Goal: Transaction & Acquisition: Purchase product/service

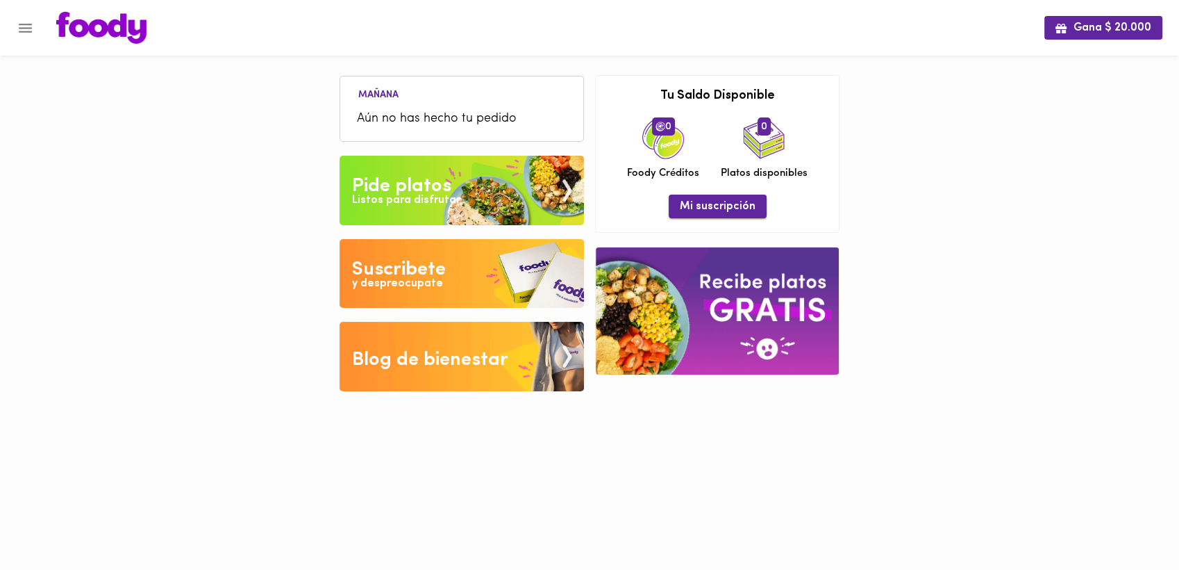
click at [714, 209] on span "Mi suscripción" at bounding box center [718, 206] width 76 height 13
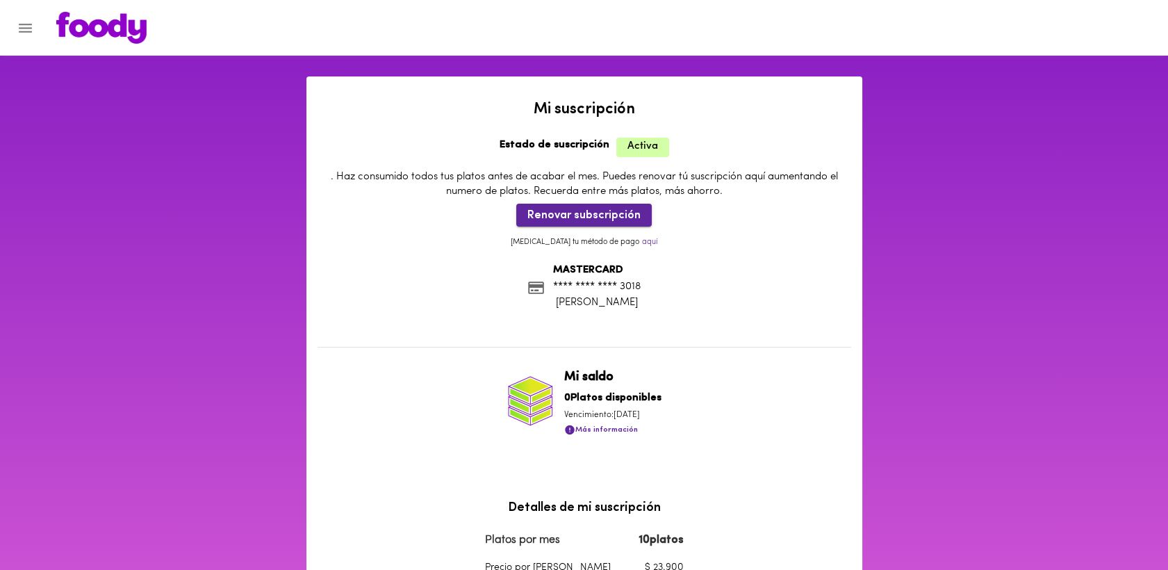
click at [578, 215] on span "Renovar subscripción" at bounding box center [583, 215] width 113 height 13
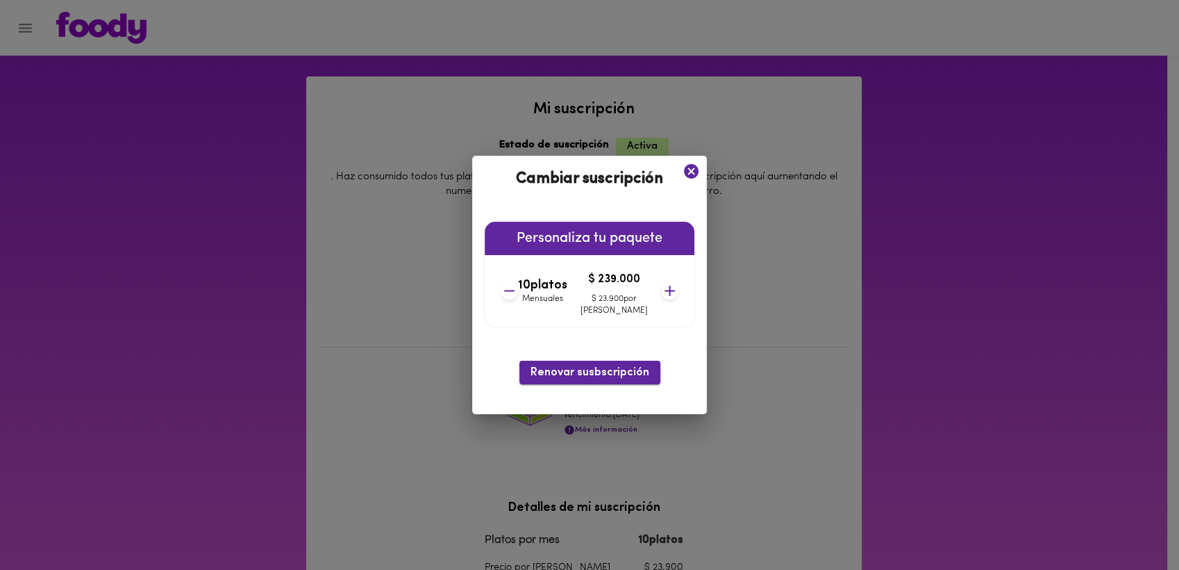
click at [571, 373] on span "Renovar susbscripción" at bounding box center [590, 372] width 119 height 13
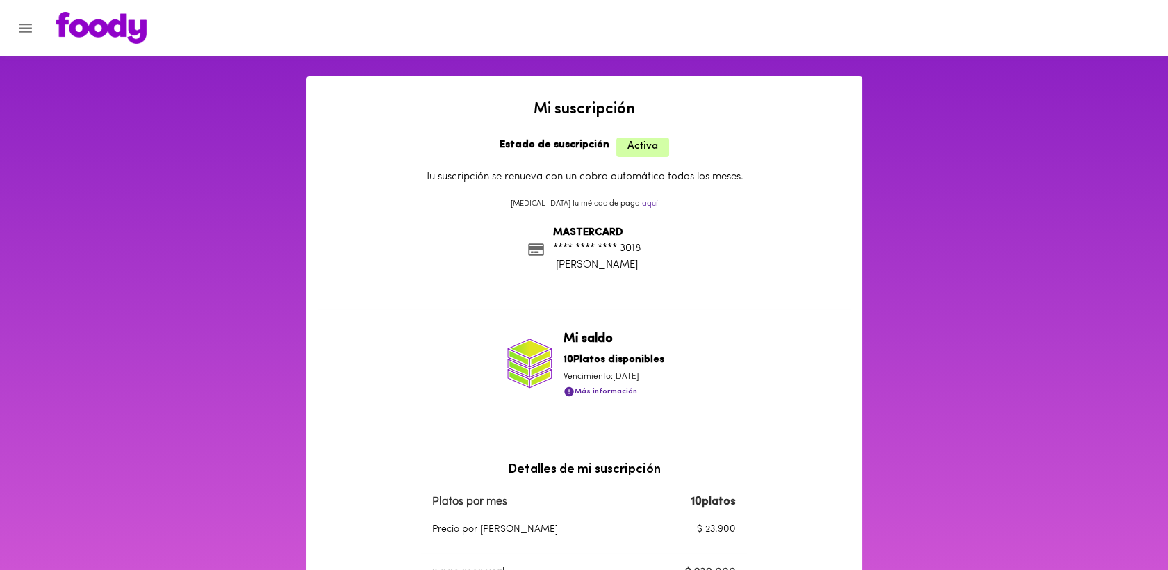
click at [22, 30] on icon "Menu" at bounding box center [25, 27] width 17 height 17
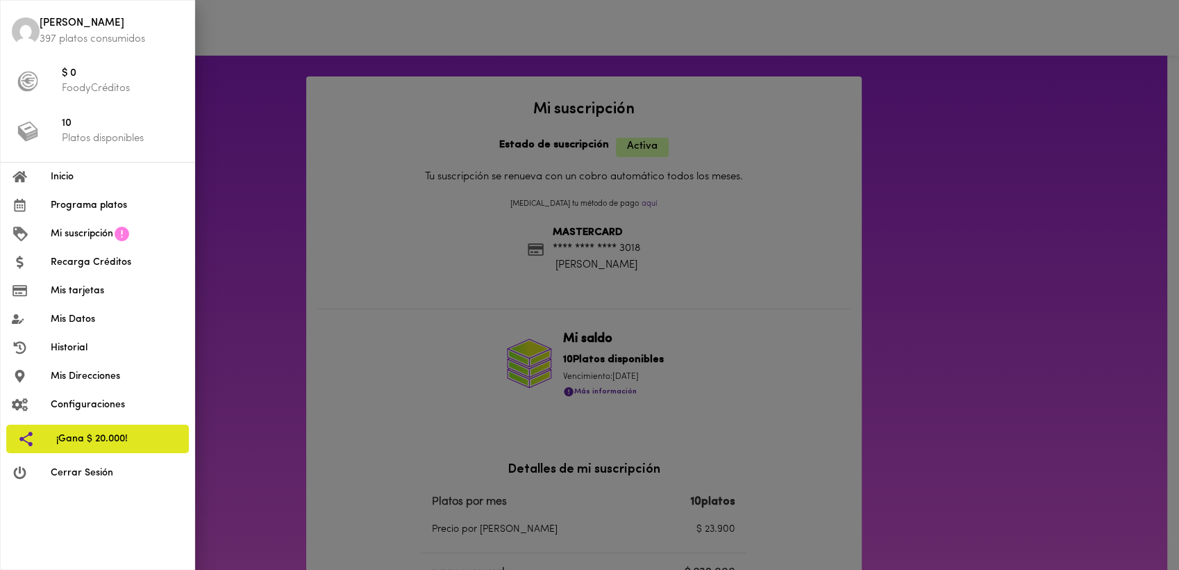
click at [85, 209] on span "Programa platos" at bounding box center [117, 205] width 133 height 15
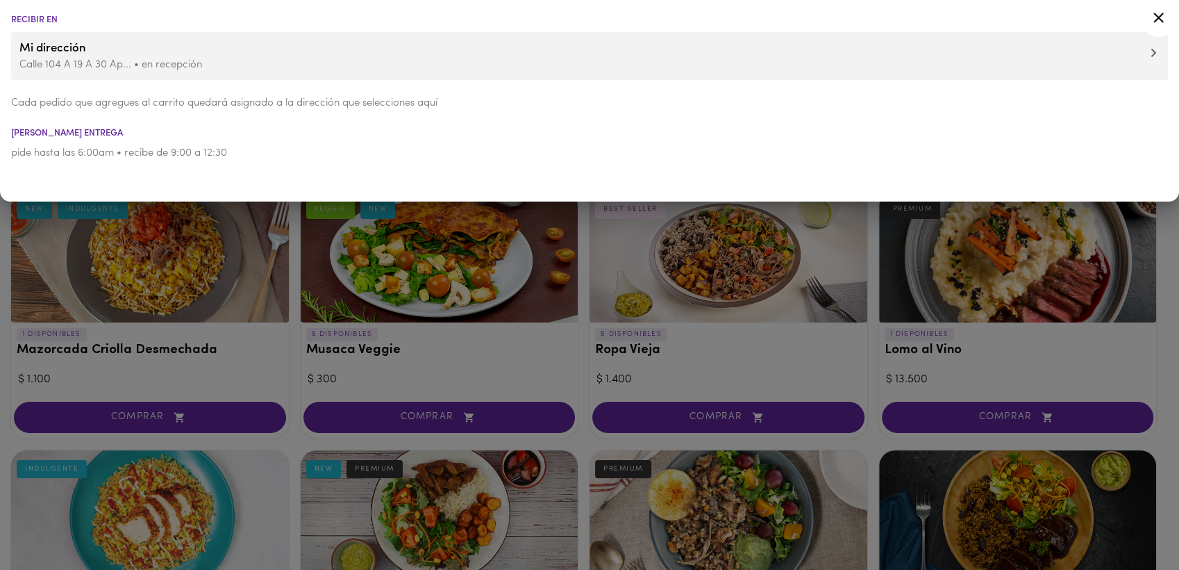
click at [1161, 22] on icon at bounding box center [1158, 17] width 17 height 17
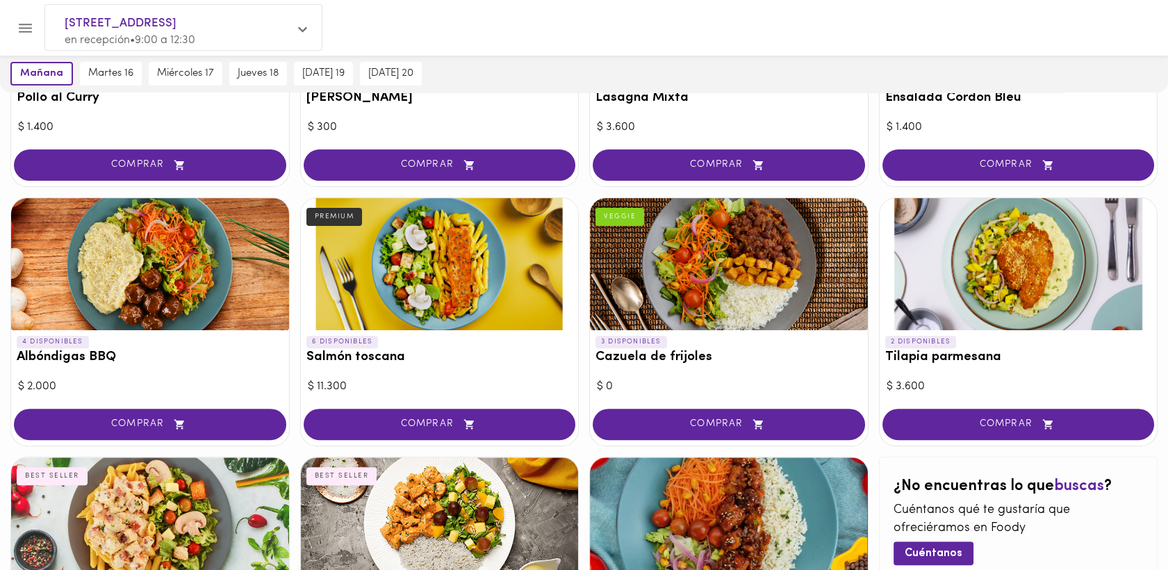
scroll to position [1034, 0]
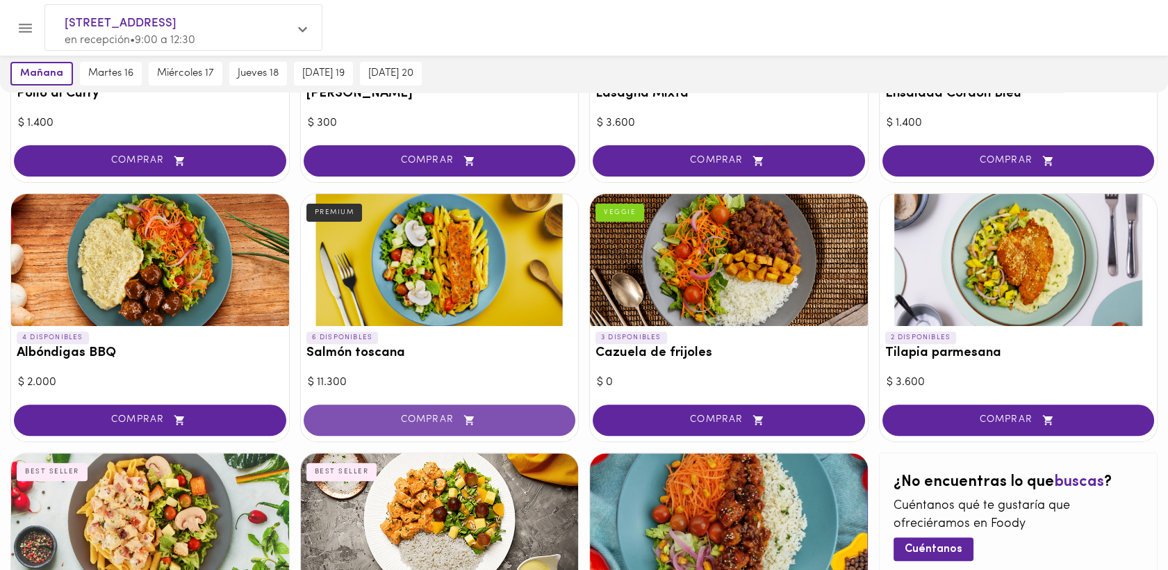
click at [420, 419] on span "COMPRAR" at bounding box center [440, 420] width 238 height 12
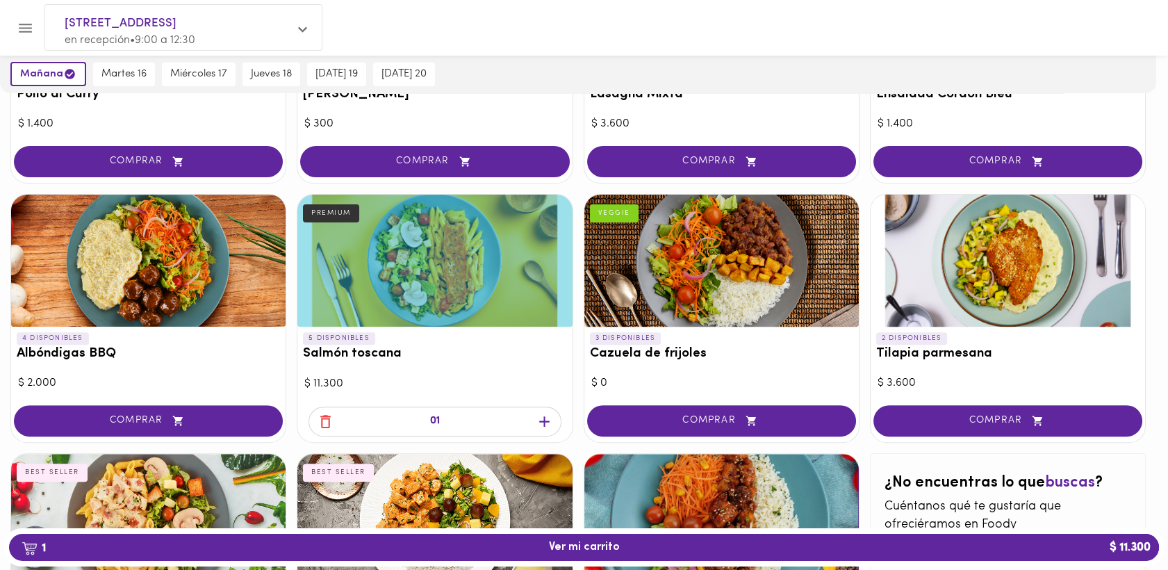
scroll to position [1034, 0]
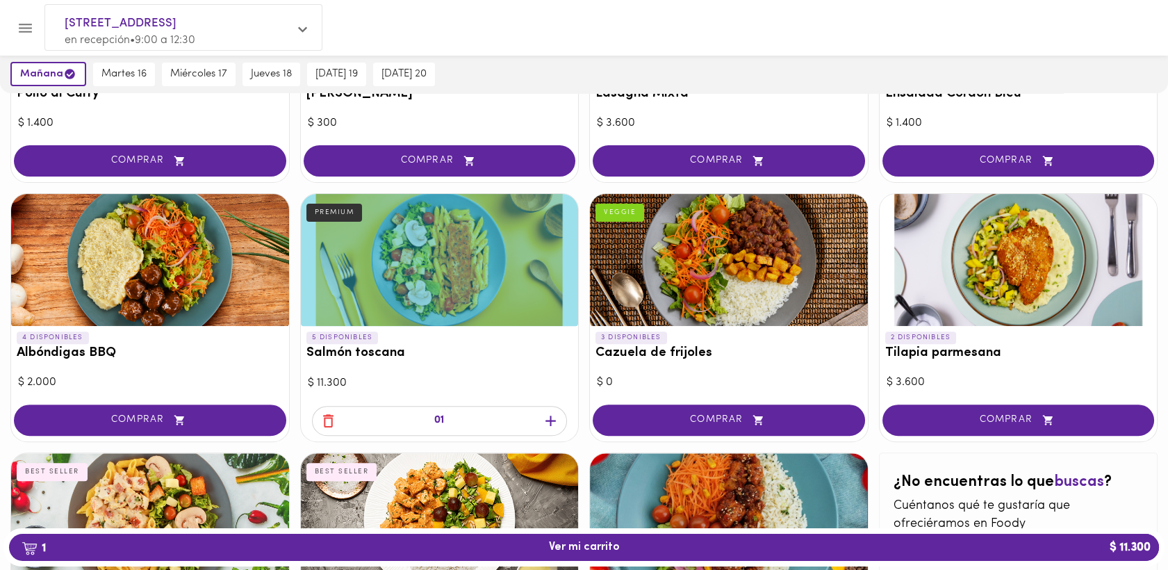
drag, startPoint x: 116, startPoint y: 71, endPoint x: 94, endPoint y: 114, distance: 48.5
click at [120, 69] on span "martes 16" at bounding box center [123, 74] width 45 height 13
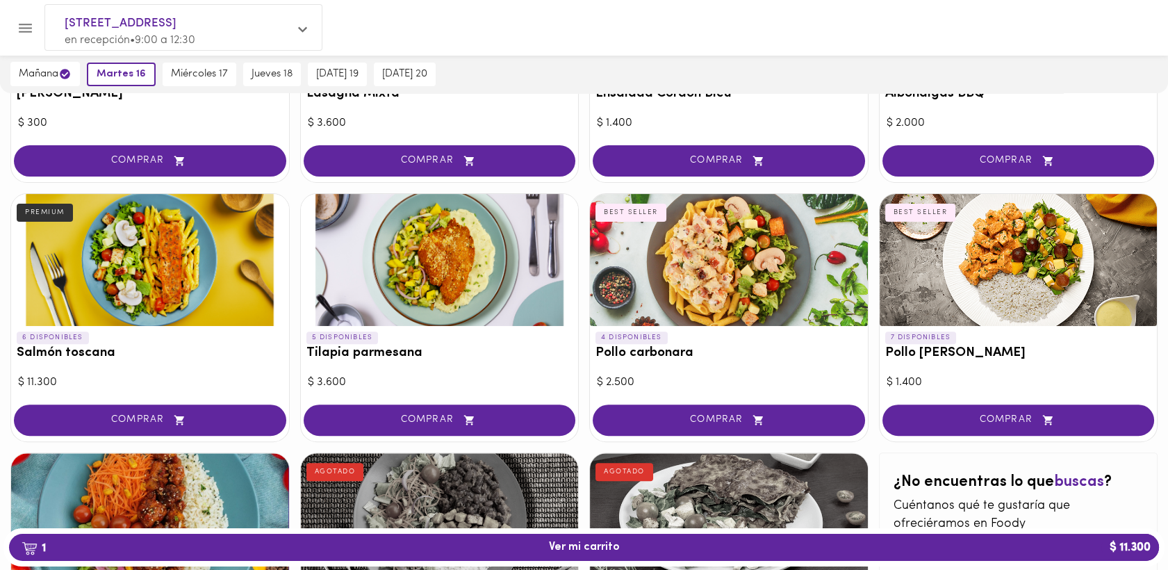
scroll to position [776, 0]
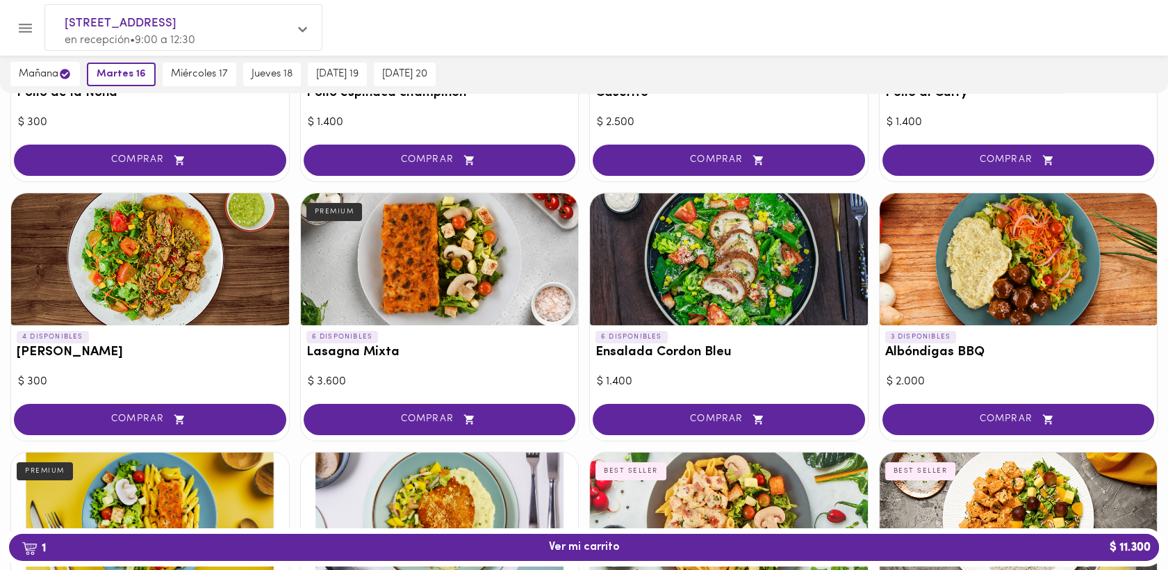
click at [156, 244] on div at bounding box center [150, 259] width 278 height 132
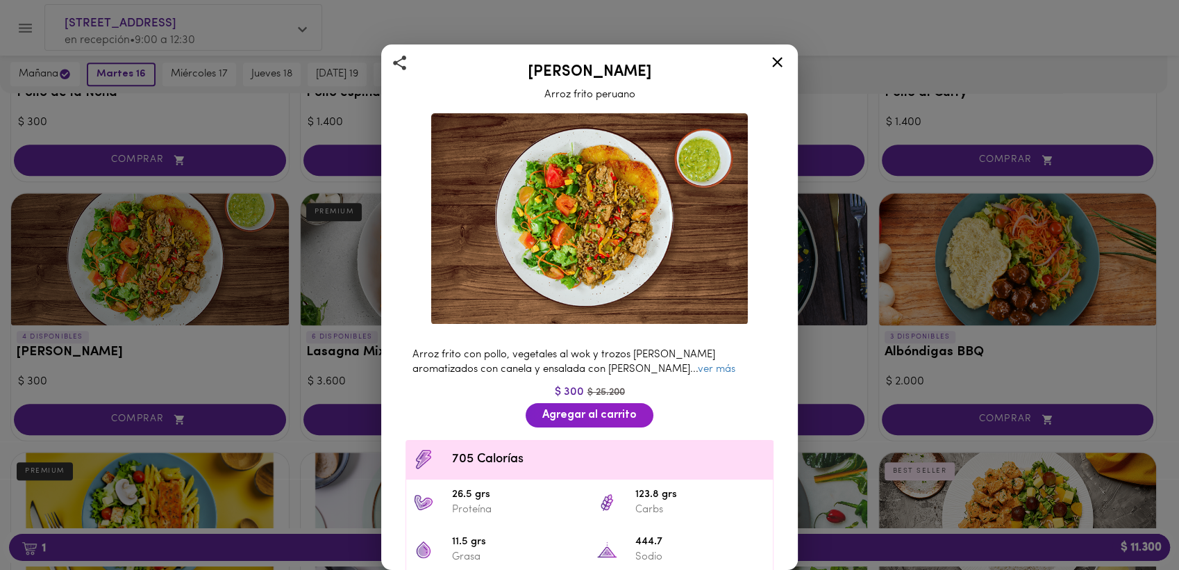
click at [784, 58] on icon at bounding box center [777, 61] width 17 height 17
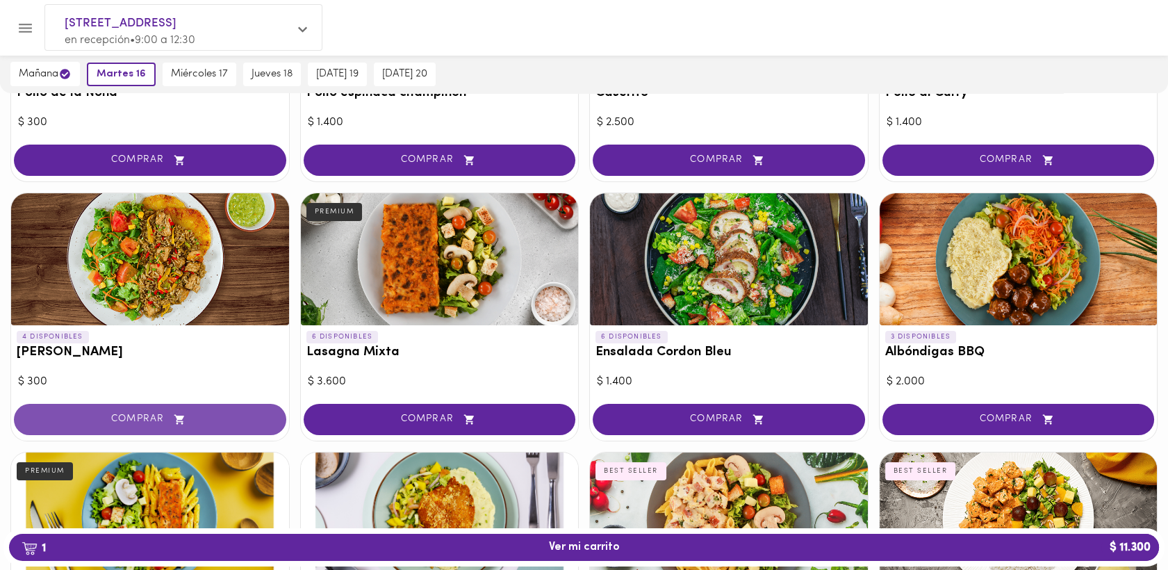
click at [133, 419] on span "COMPRAR" at bounding box center [150, 419] width 238 height 12
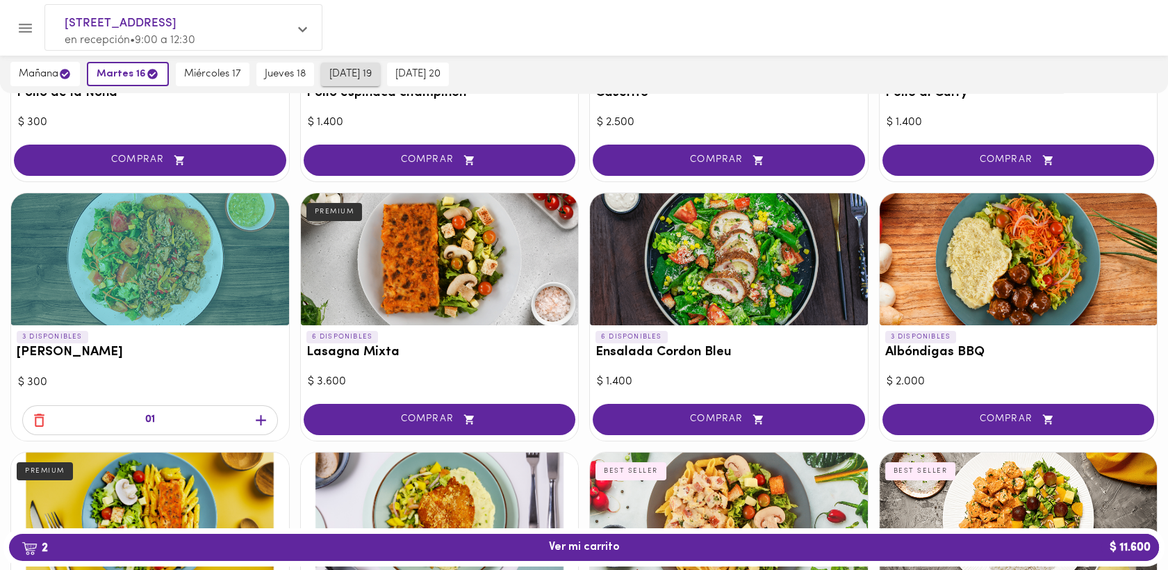
click at [357, 72] on span "[DATE] 19" at bounding box center [350, 74] width 42 height 13
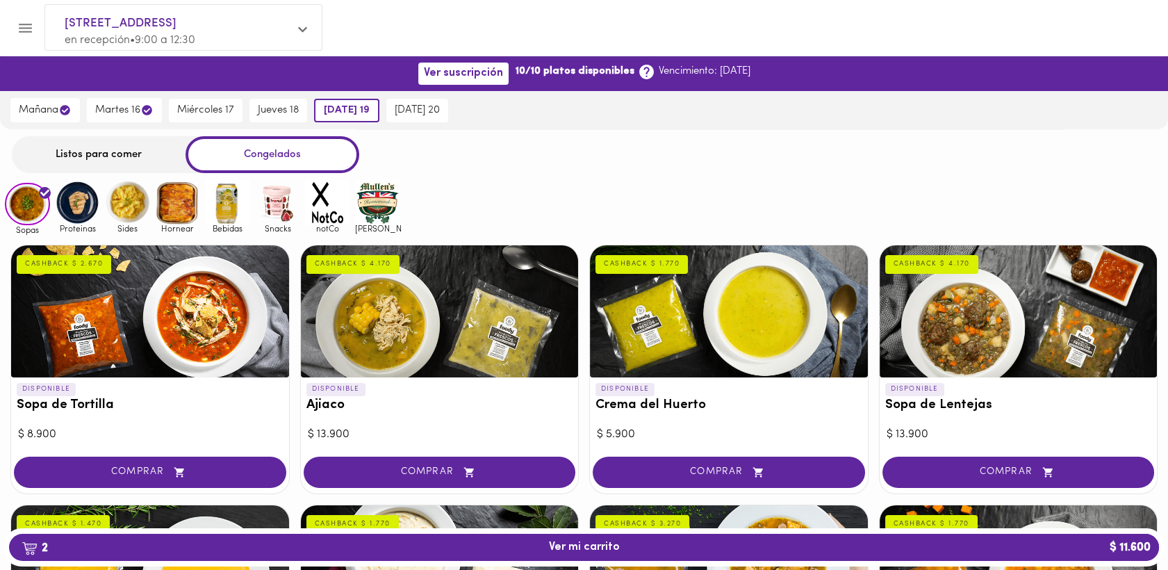
click at [118, 164] on div "Listos para comer" at bounding box center [99, 154] width 174 height 37
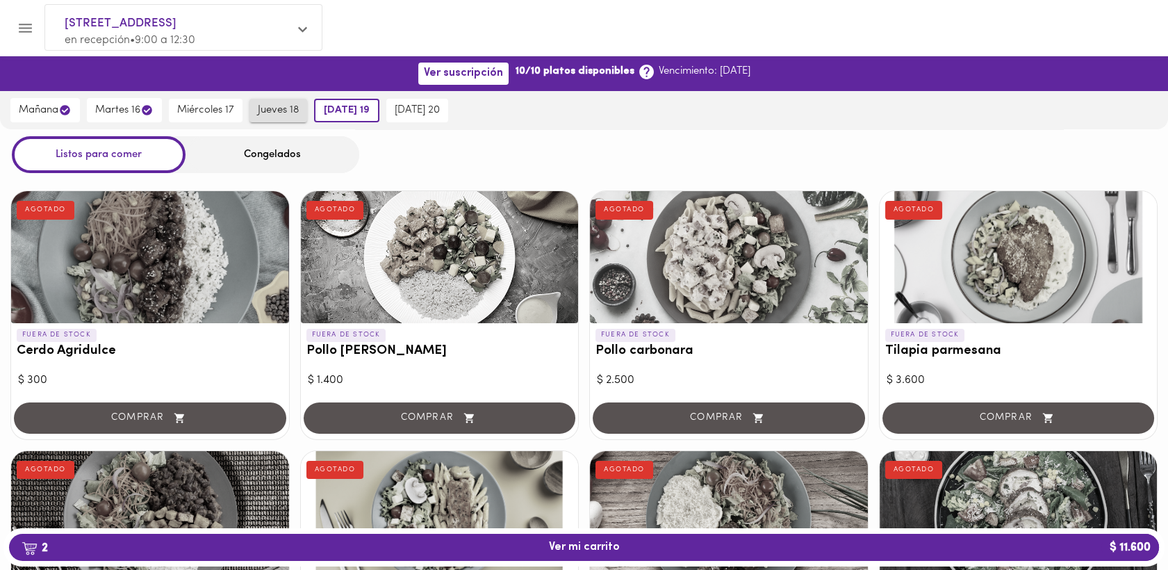
click at [281, 113] on span "jueves 18" at bounding box center [278, 110] width 41 height 13
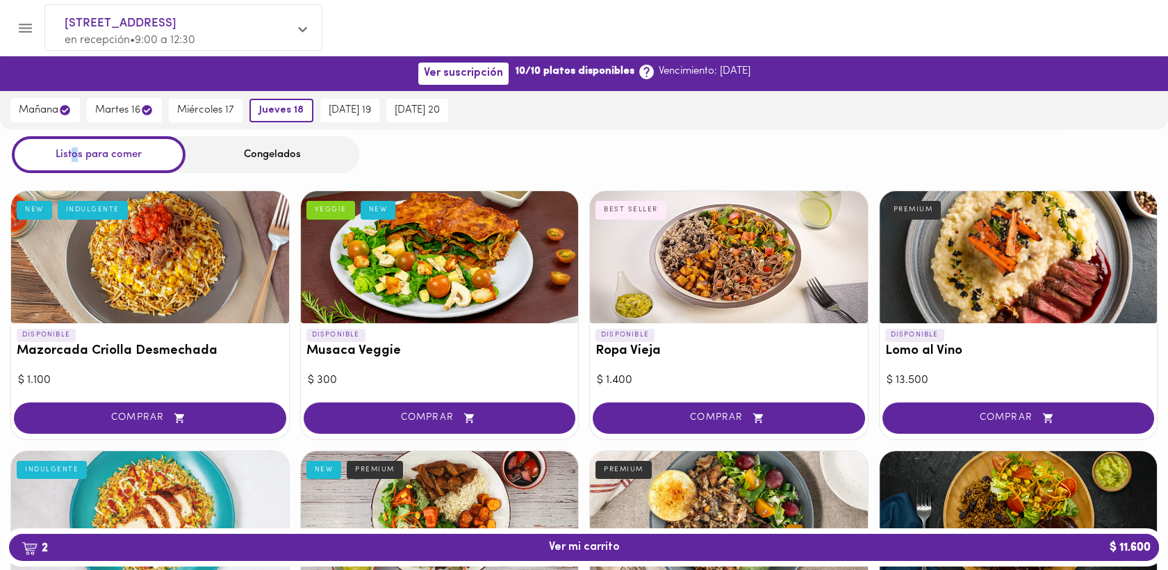
click at [76, 153] on div "Listos para comer" at bounding box center [99, 154] width 174 height 37
click at [199, 113] on span "miércoles 17" at bounding box center [205, 110] width 57 height 13
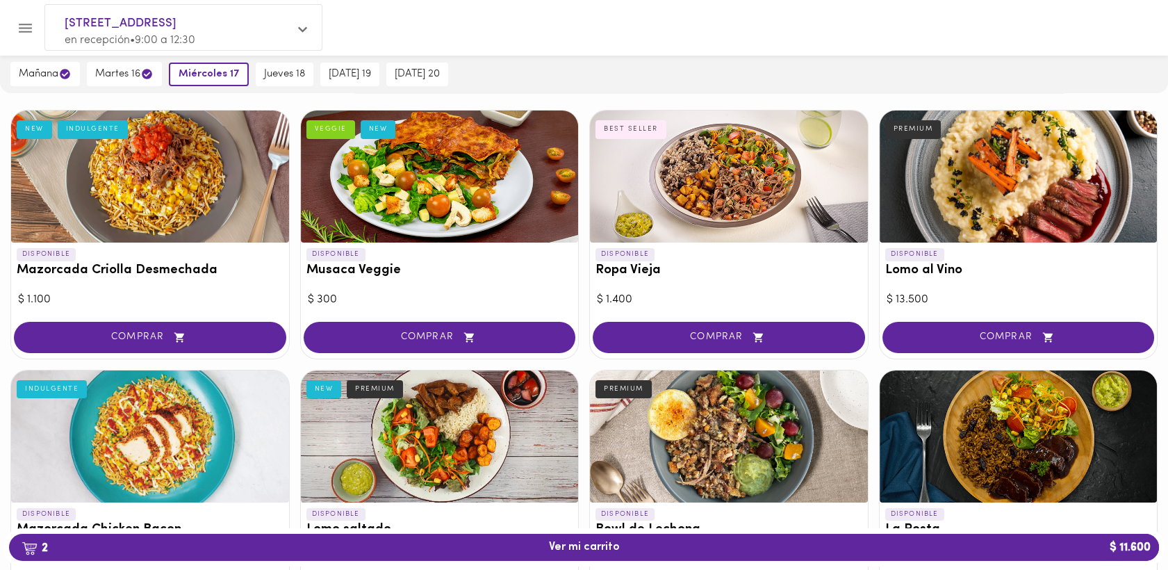
scroll to position [93, 0]
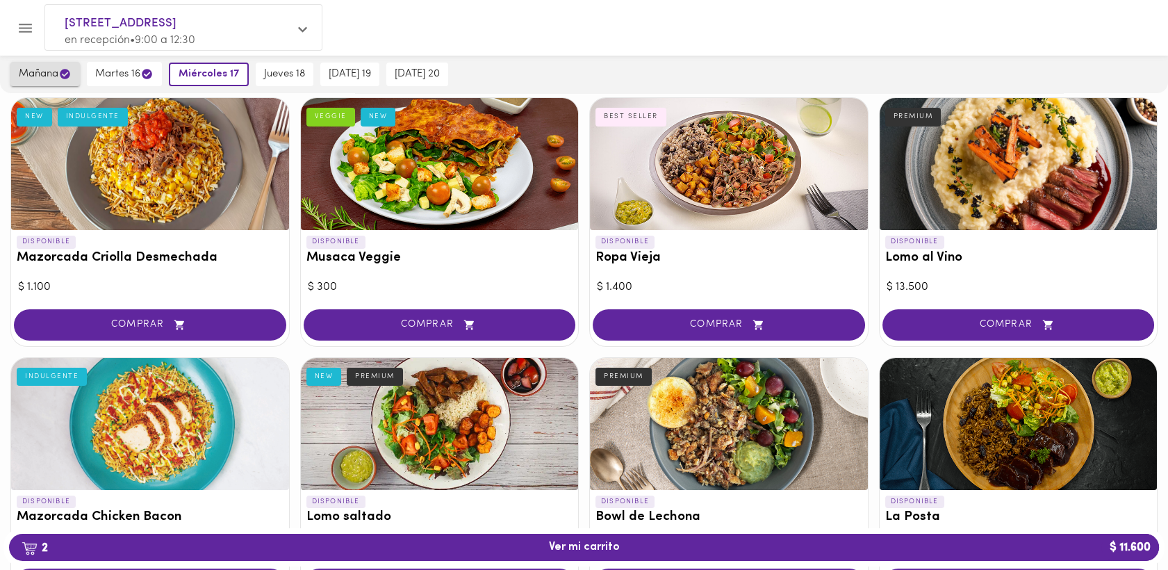
click at [42, 74] on span "mañana" at bounding box center [45, 73] width 53 height 13
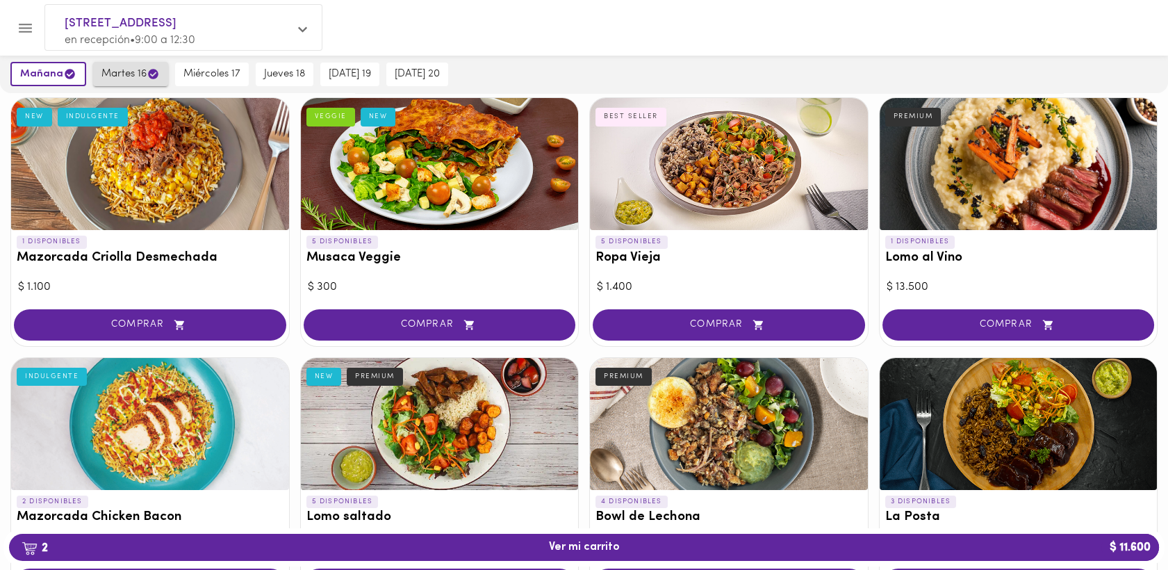
click at [119, 74] on span "martes 16" at bounding box center [130, 73] width 58 height 13
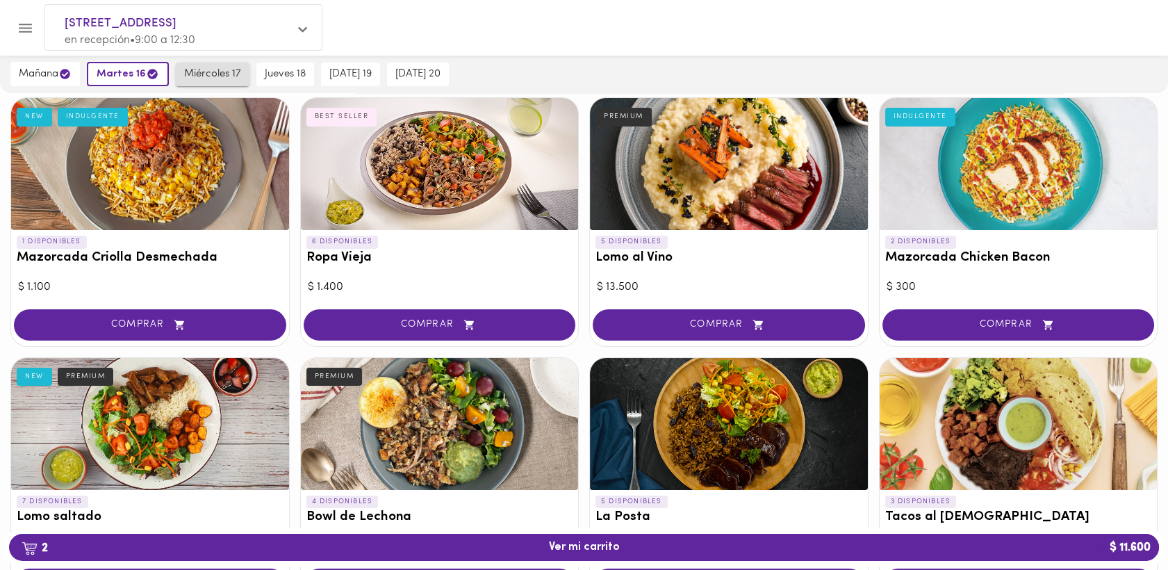
click at [197, 74] on span "miércoles 17" at bounding box center [212, 74] width 57 height 13
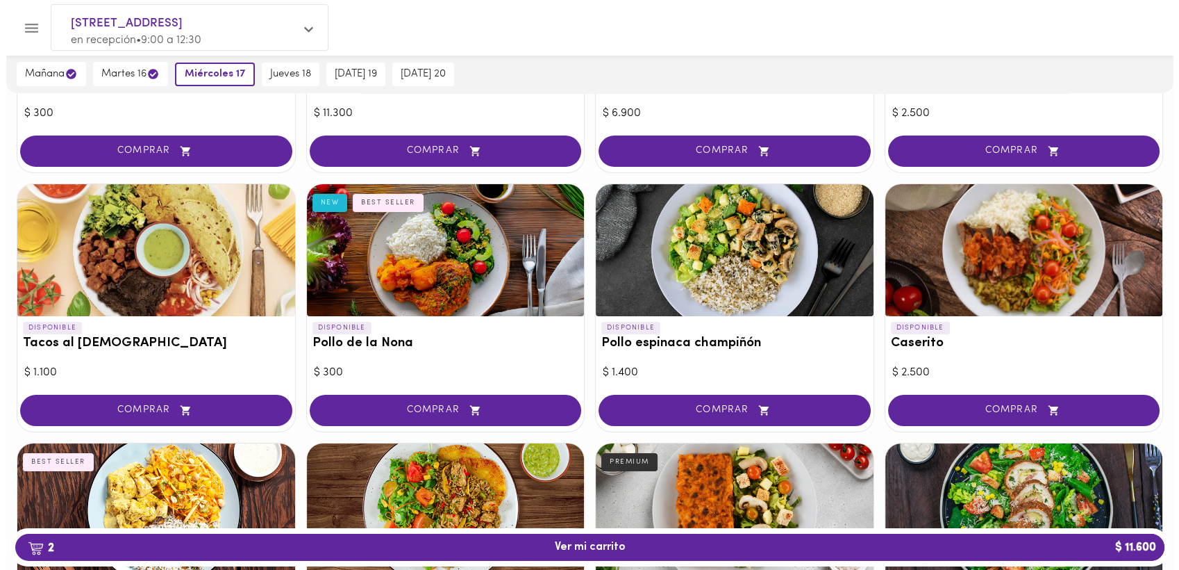
scroll to position [533, 0]
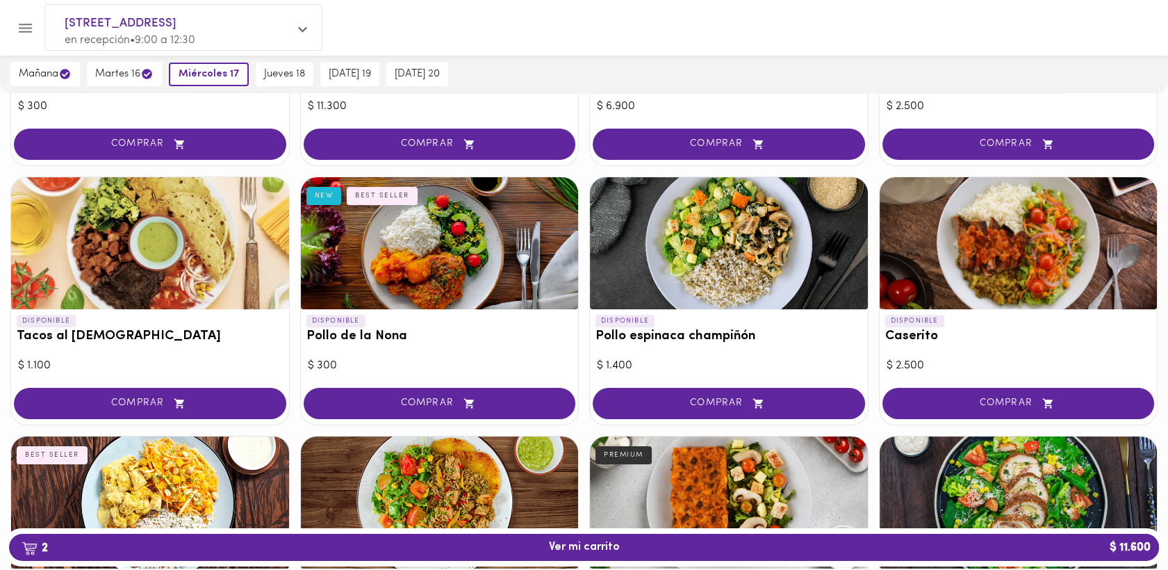
click at [679, 231] on div at bounding box center [729, 243] width 278 height 132
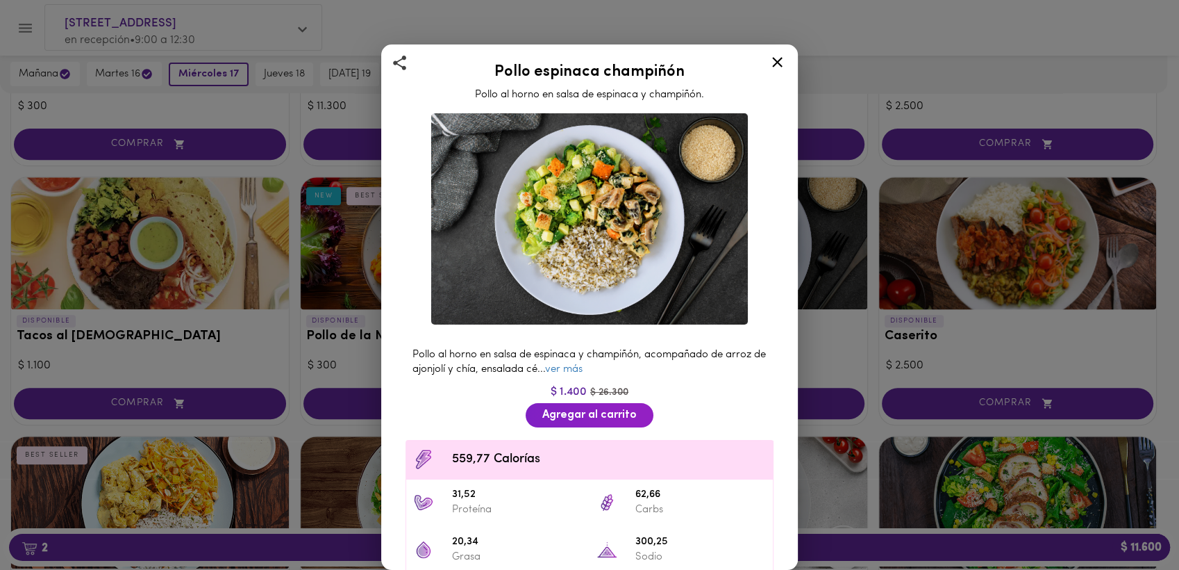
click at [779, 62] on icon at bounding box center [777, 61] width 17 height 17
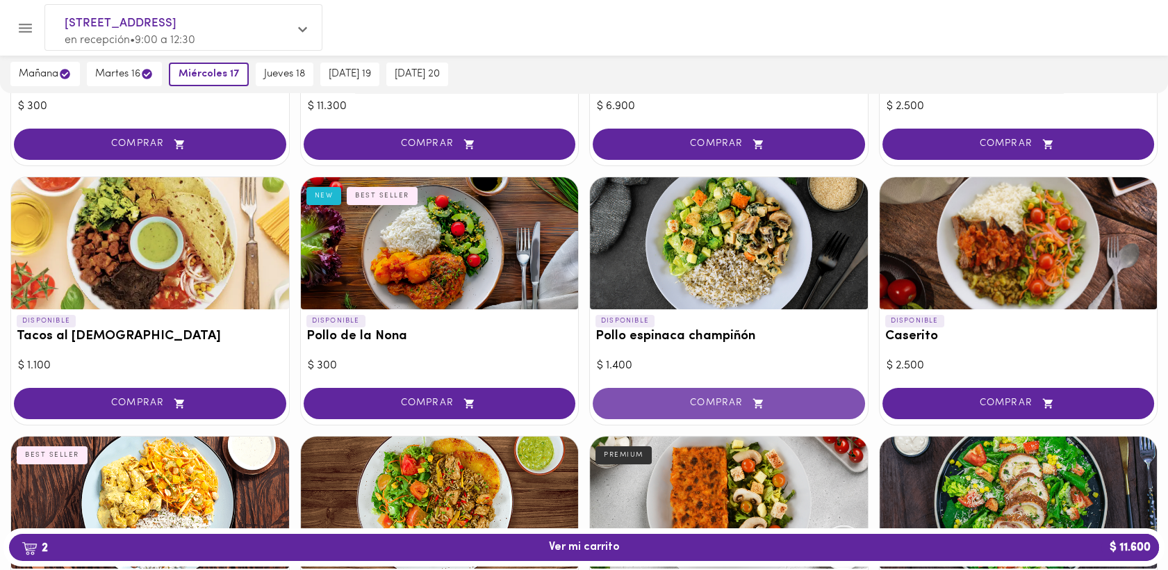
click at [733, 405] on span "COMPRAR" at bounding box center [729, 403] width 238 height 12
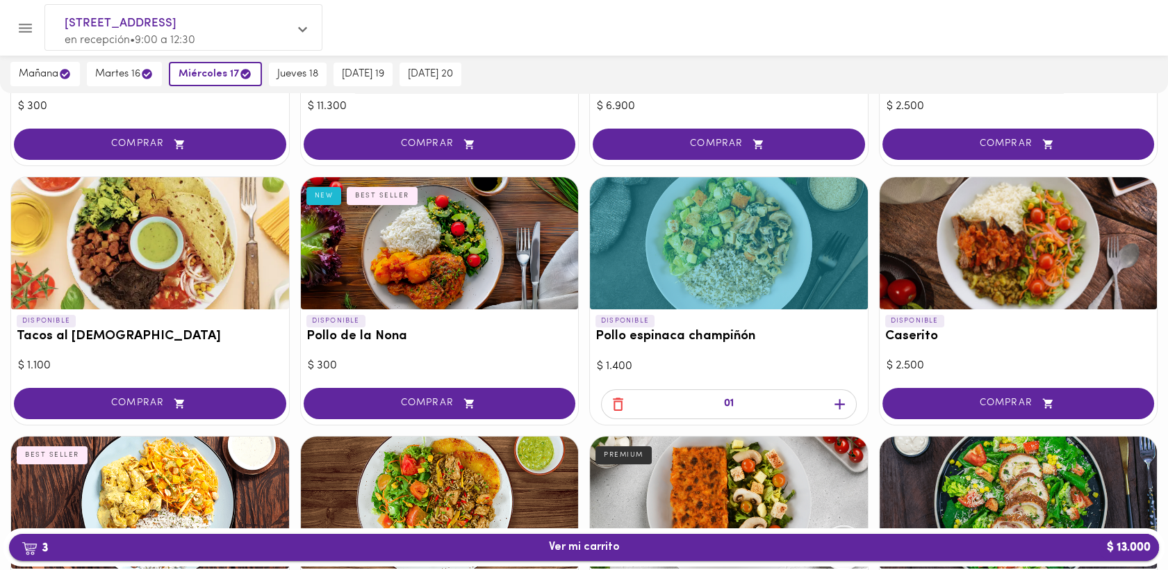
click at [590, 547] on span "3 Ver mi carrito $ 13.000" at bounding box center [584, 546] width 71 height 13
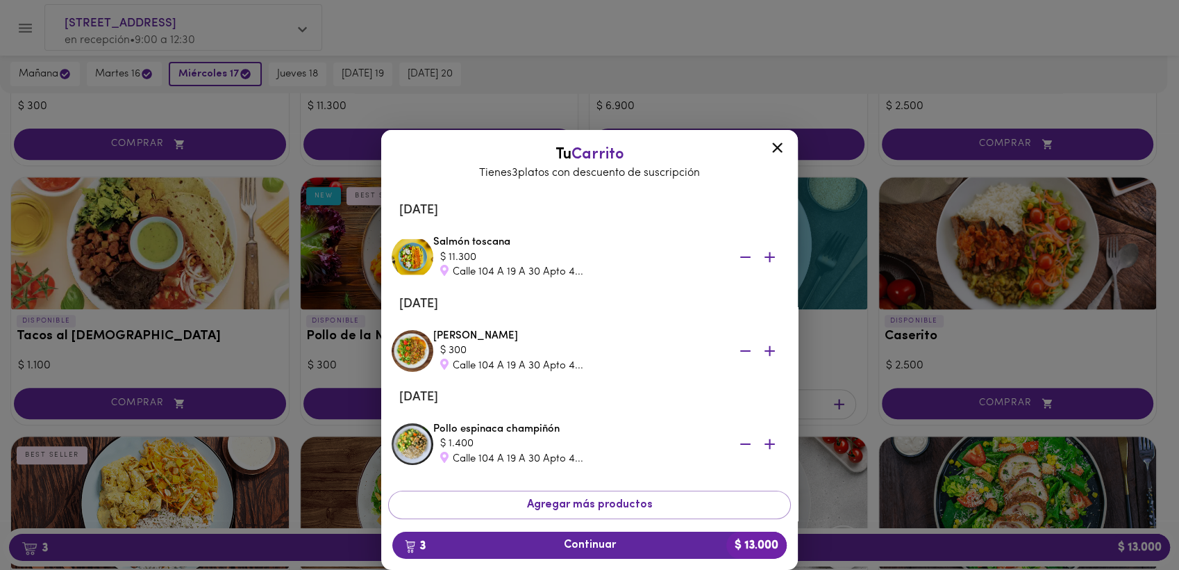
scroll to position [44, 0]
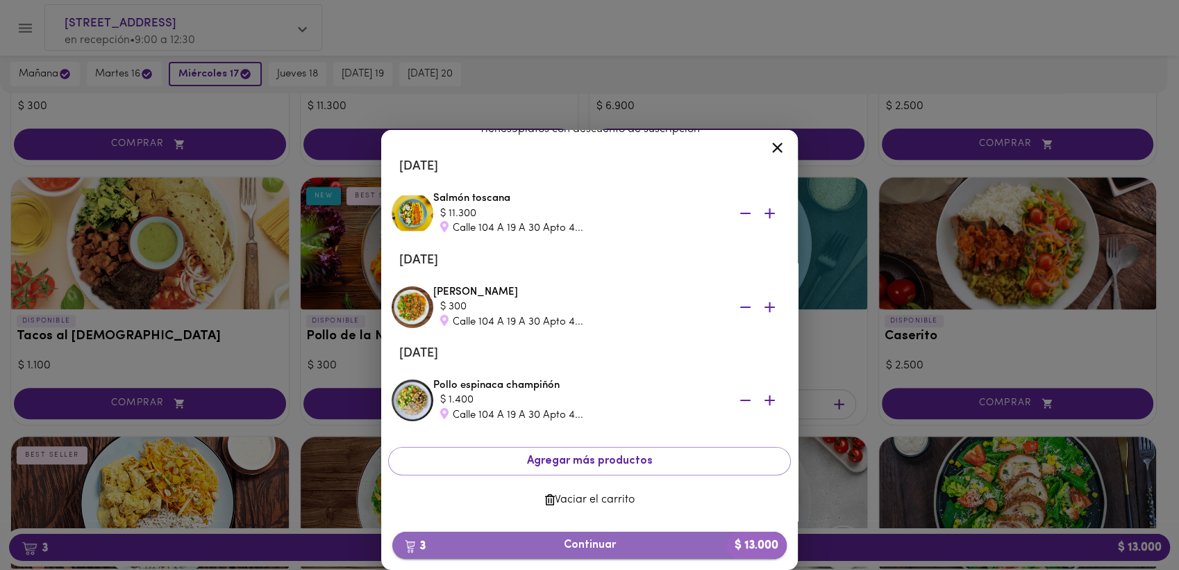
click at [580, 540] on span "3 Continuar $ 13.000" at bounding box center [590, 544] width 372 height 13
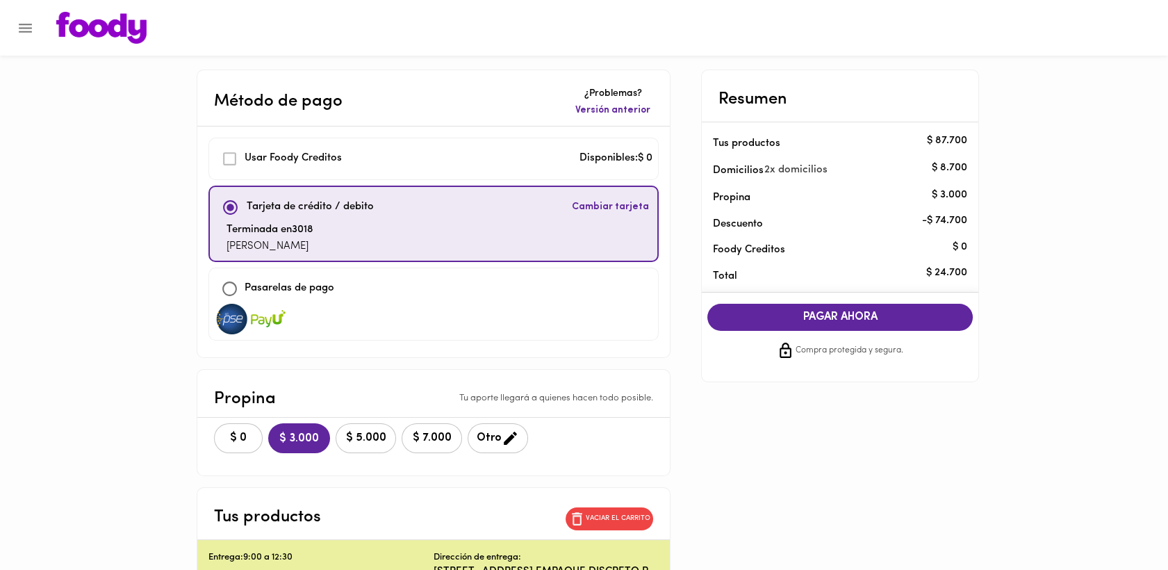
click at [233, 436] on span "$ 0" at bounding box center [238, 437] width 31 height 13
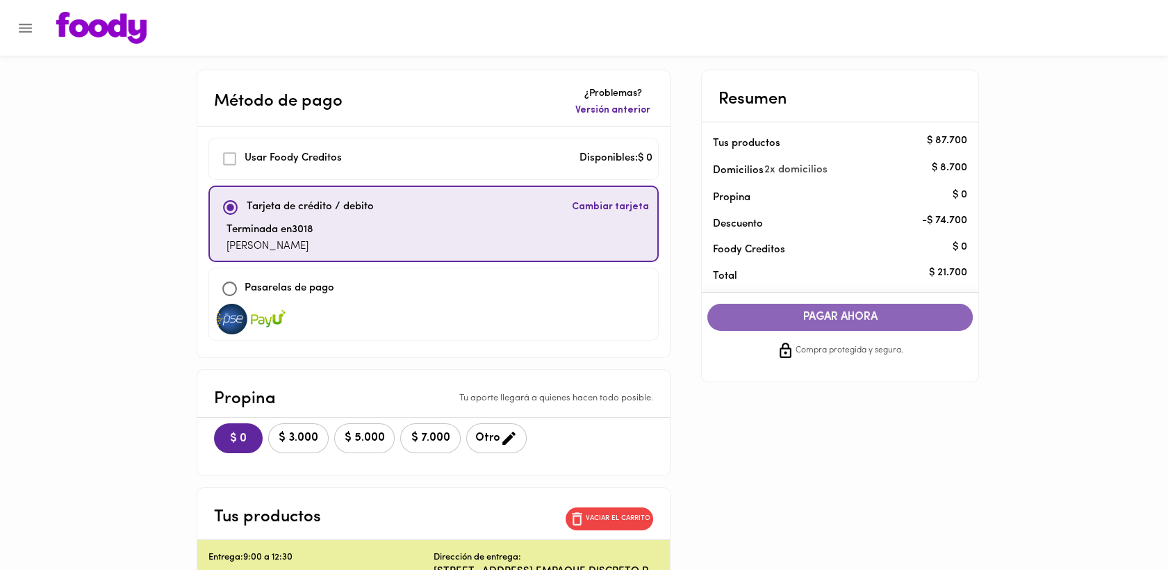
click at [848, 317] on span "PAGAR AHORA" at bounding box center [840, 316] width 238 height 13
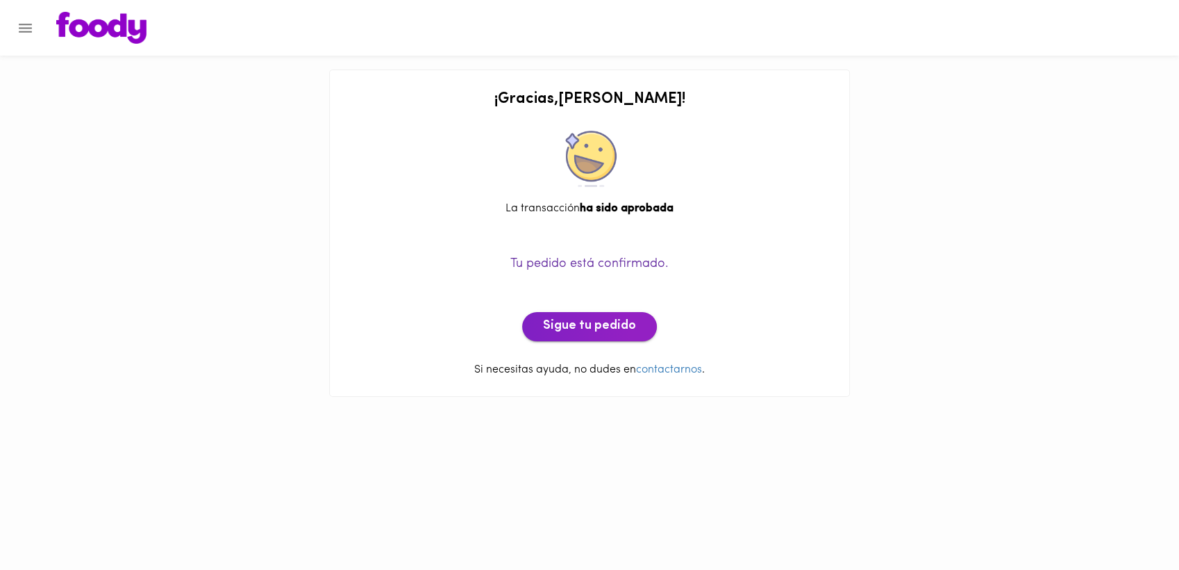
click at [589, 324] on span "Sigue tu pedido" at bounding box center [589, 326] width 93 height 15
